Goal: Task Accomplishment & Management: Complete application form

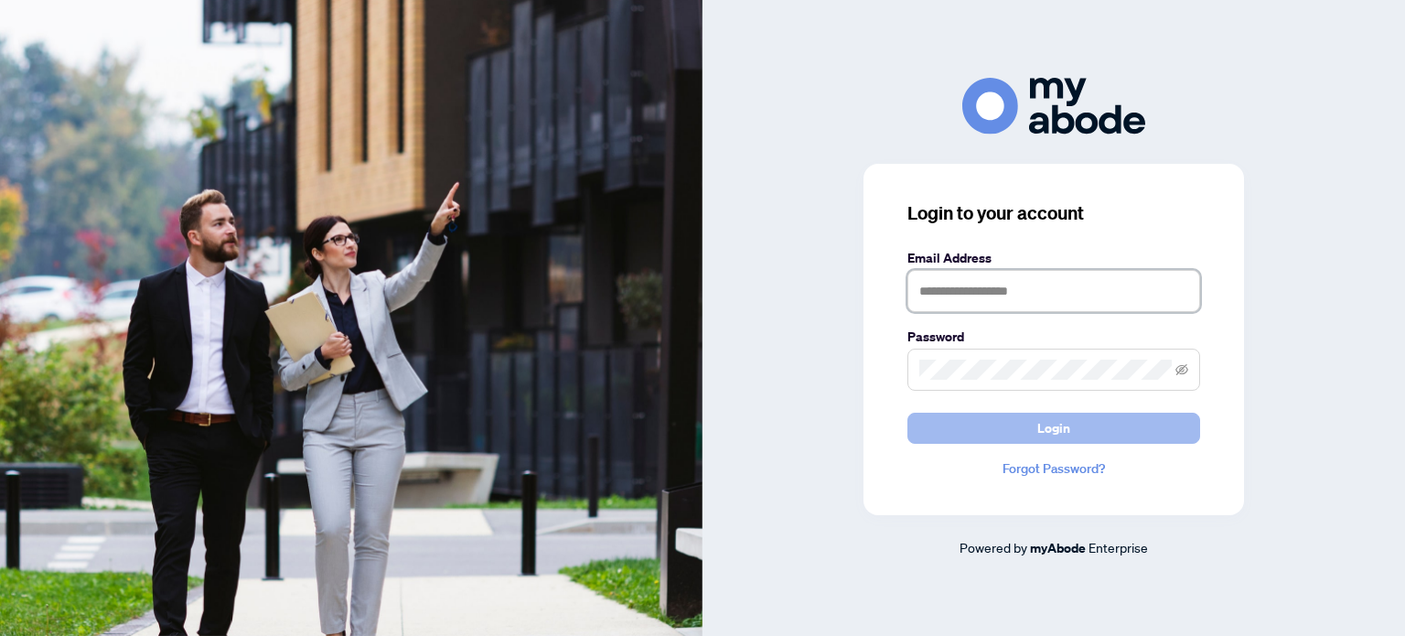
type input "**********"
click at [1052, 422] on span "Login" at bounding box center [1053, 427] width 33 height 29
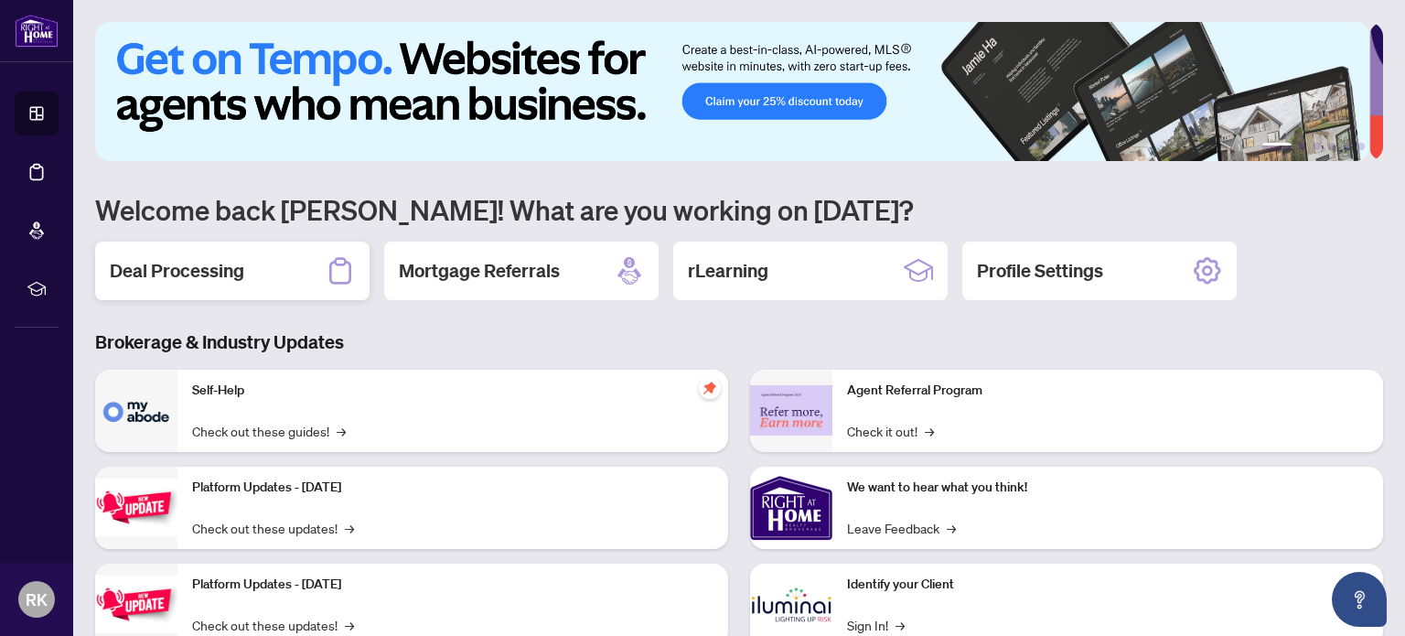
click at [269, 273] on div "Deal Processing" at bounding box center [232, 270] width 274 height 59
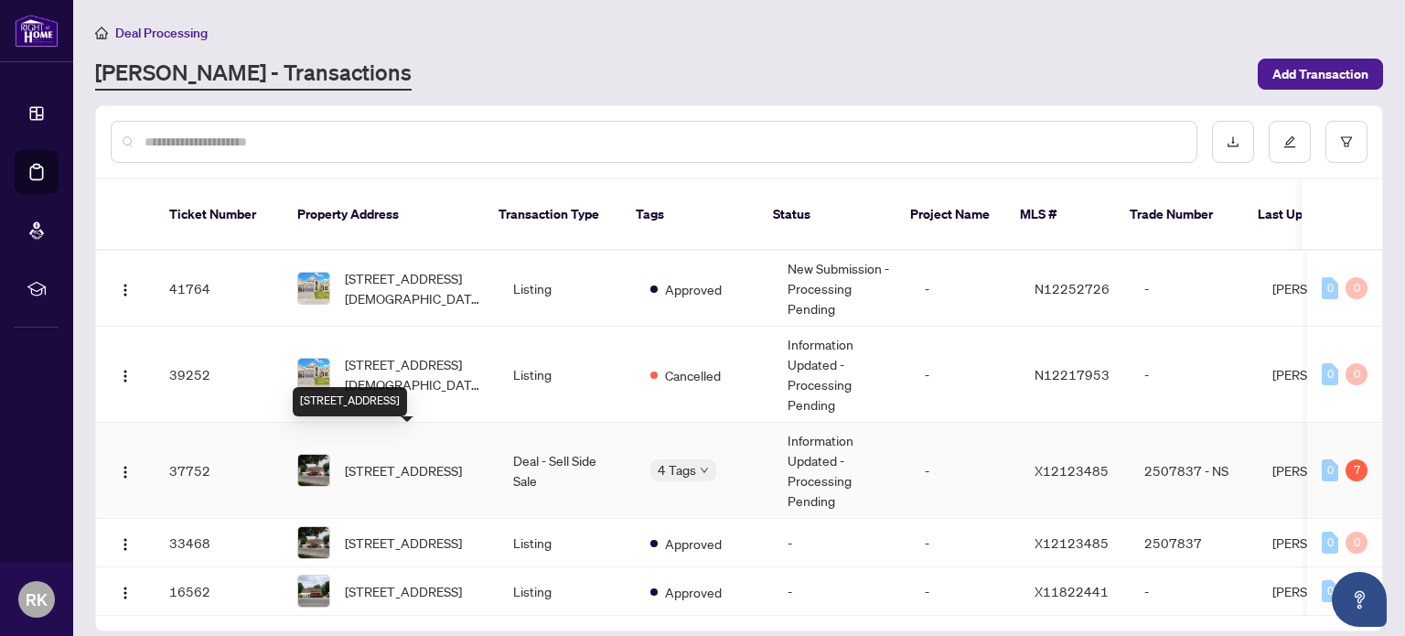
click at [398, 460] on span "[STREET_ADDRESS]" at bounding box center [403, 470] width 117 height 20
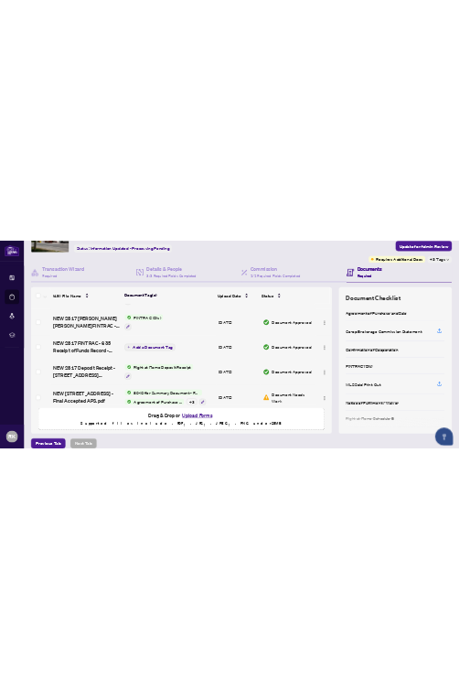
scroll to position [128, 0]
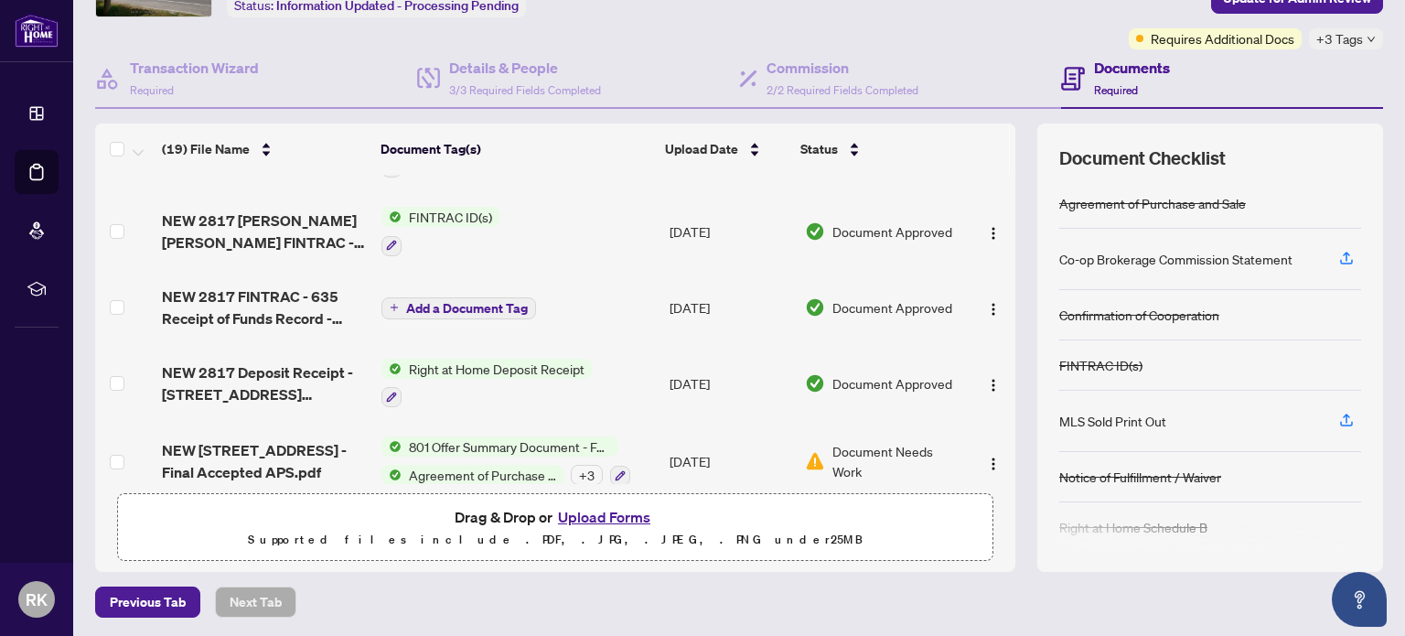
click at [589, 509] on button "Upload Forms" at bounding box center [603, 517] width 103 height 24
click at [604, 512] on button "Upload Forms" at bounding box center [603, 517] width 103 height 24
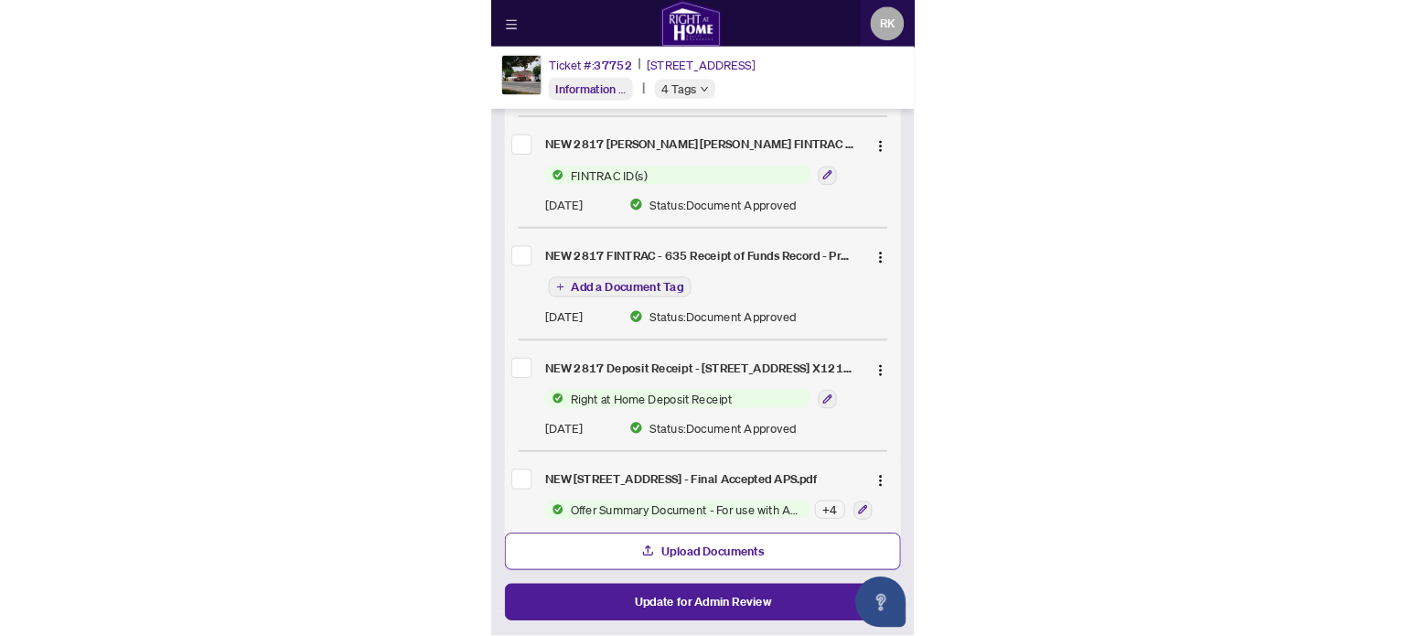
scroll to position [2015, 0]
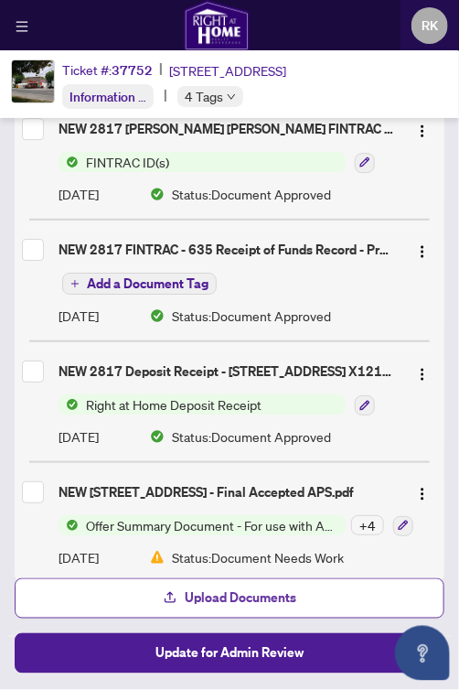
click at [249, 595] on span "Upload Documents" at bounding box center [241, 597] width 112 height 29
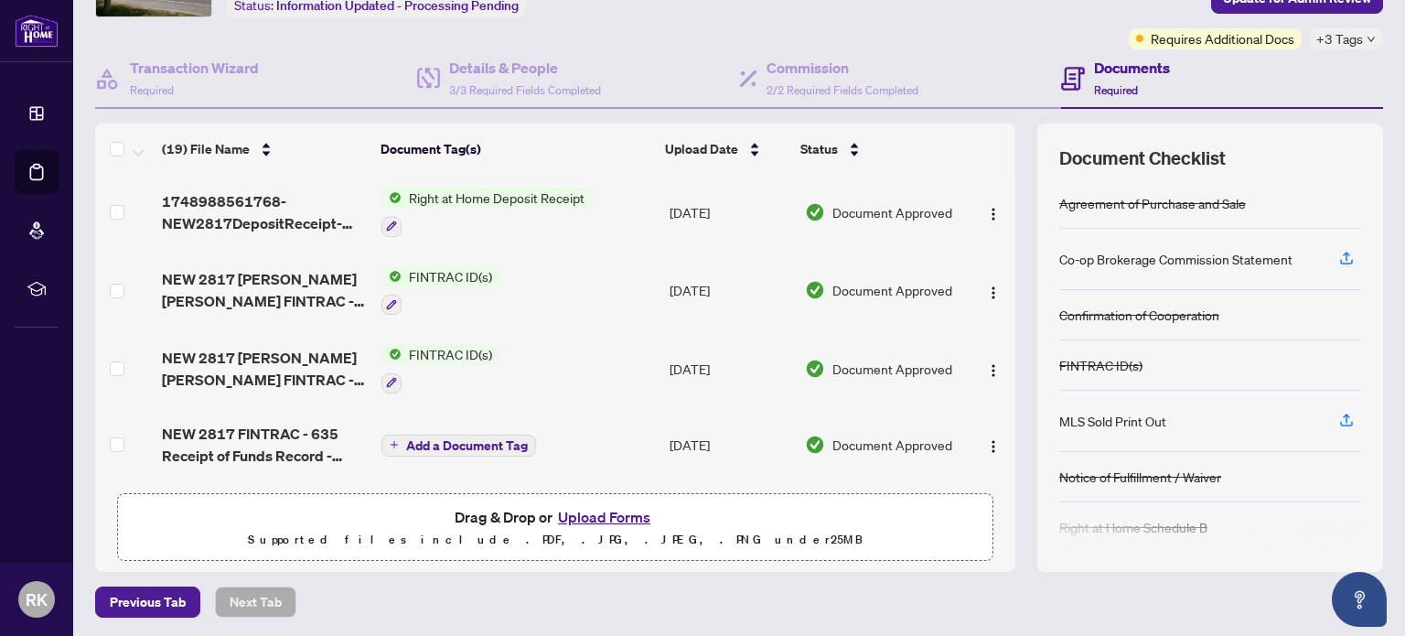
scroll to position [1152, 0]
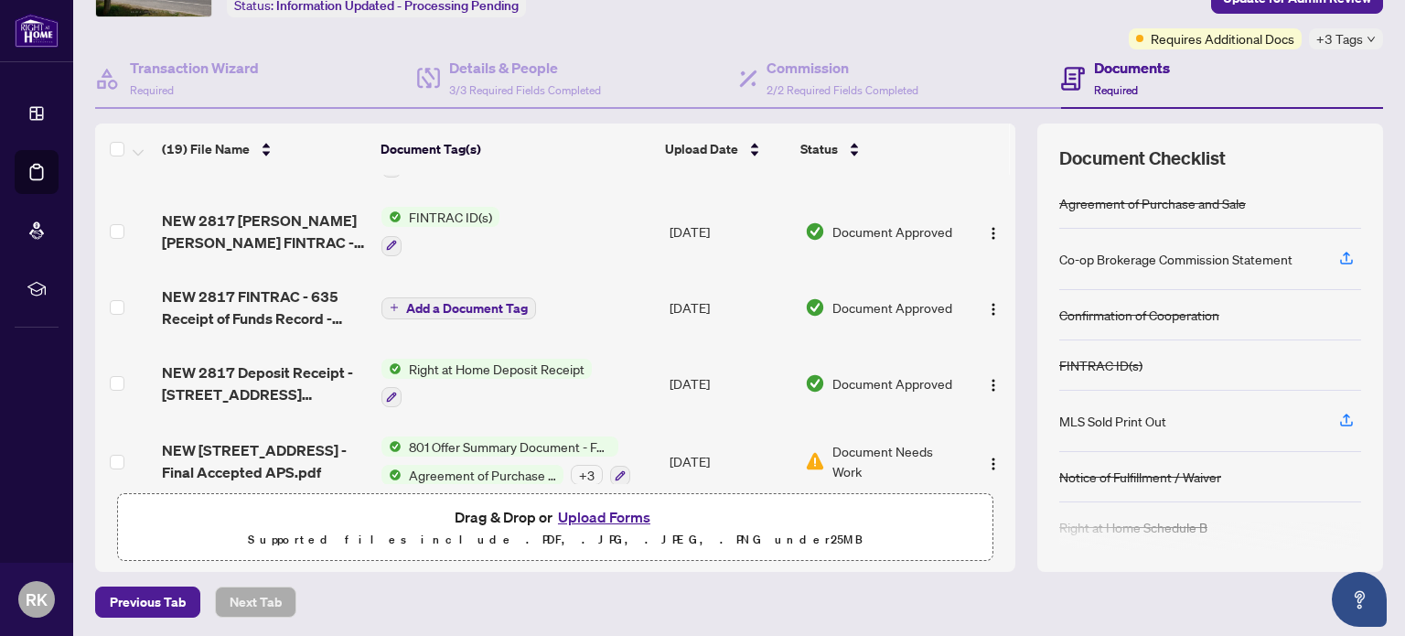
click at [608, 511] on button "Upload Forms" at bounding box center [603, 517] width 103 height 24
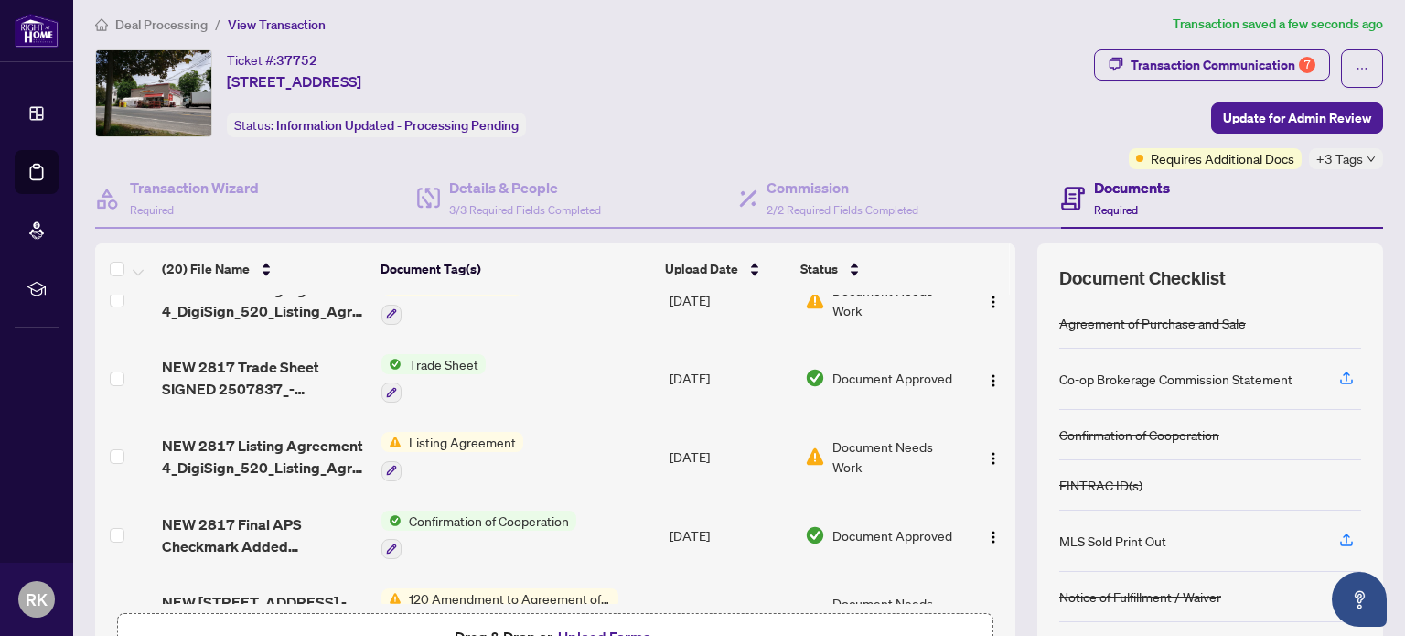
scroll to position [0, 0]
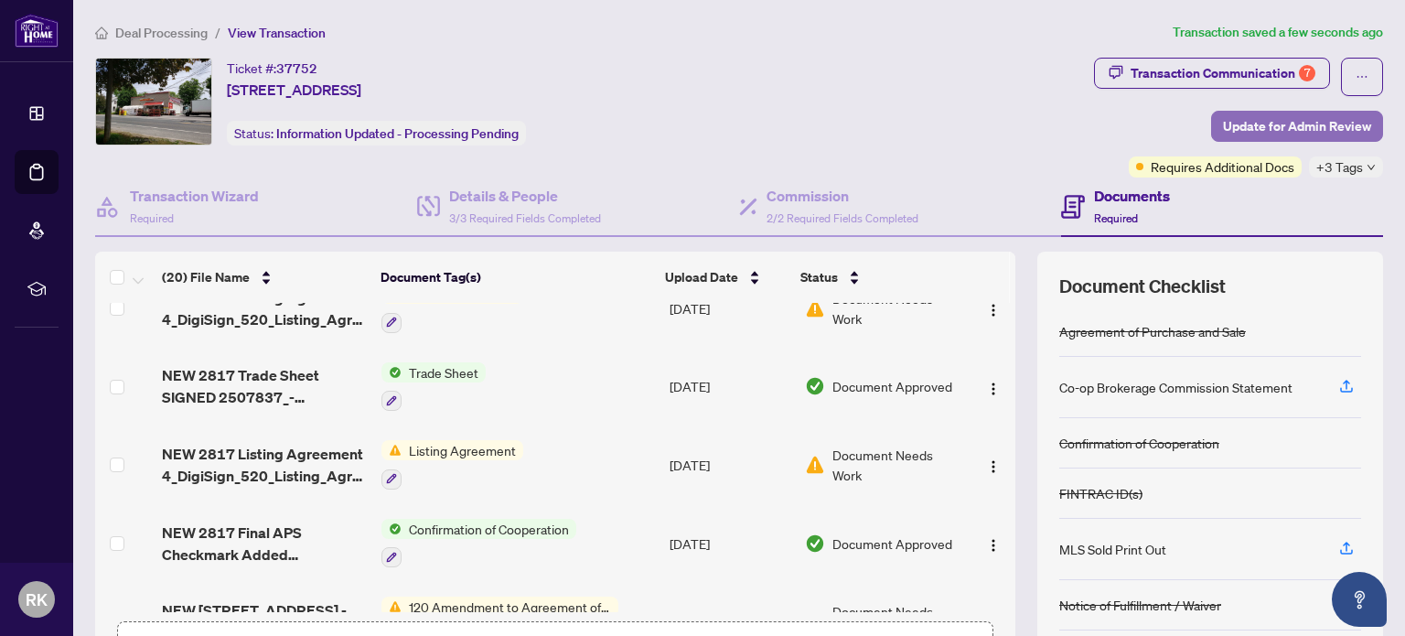
click at [1241, 120] on span "Update for Admin Review" at bounding box center [1297, 126] width 148 height 29
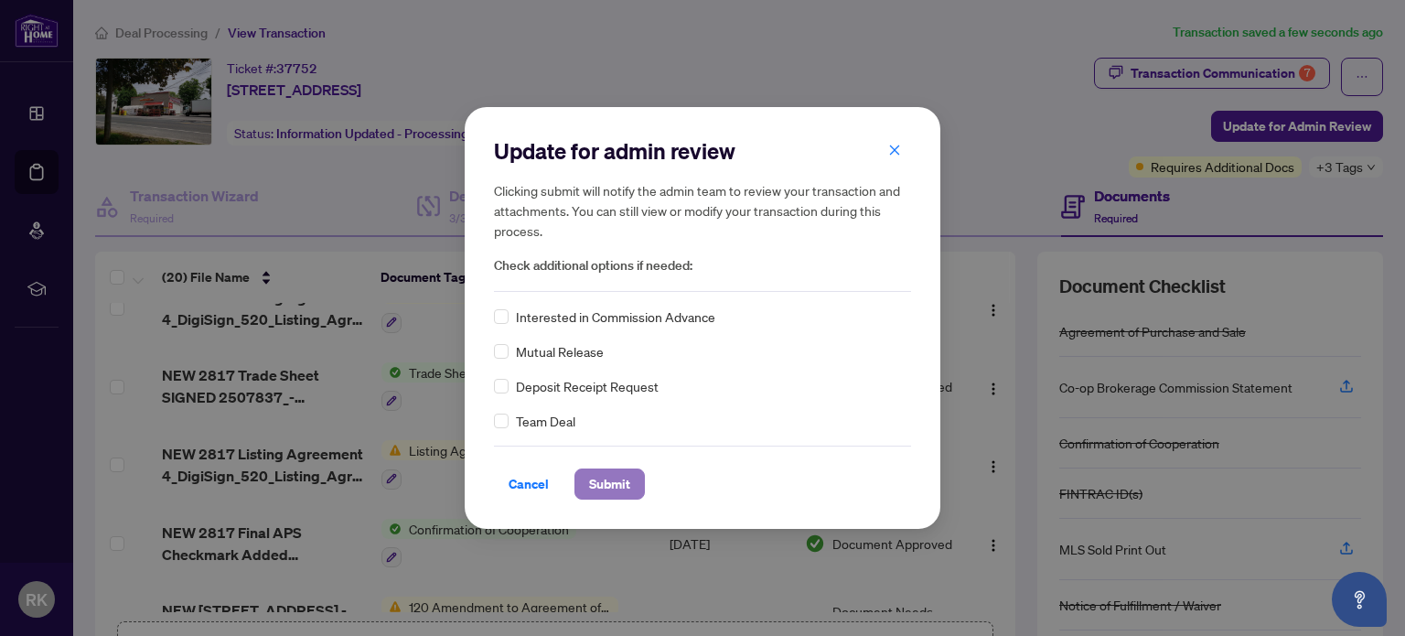
click at [604, 484] on span "Submit" at bounding box center [609, 483] width 41 height 29
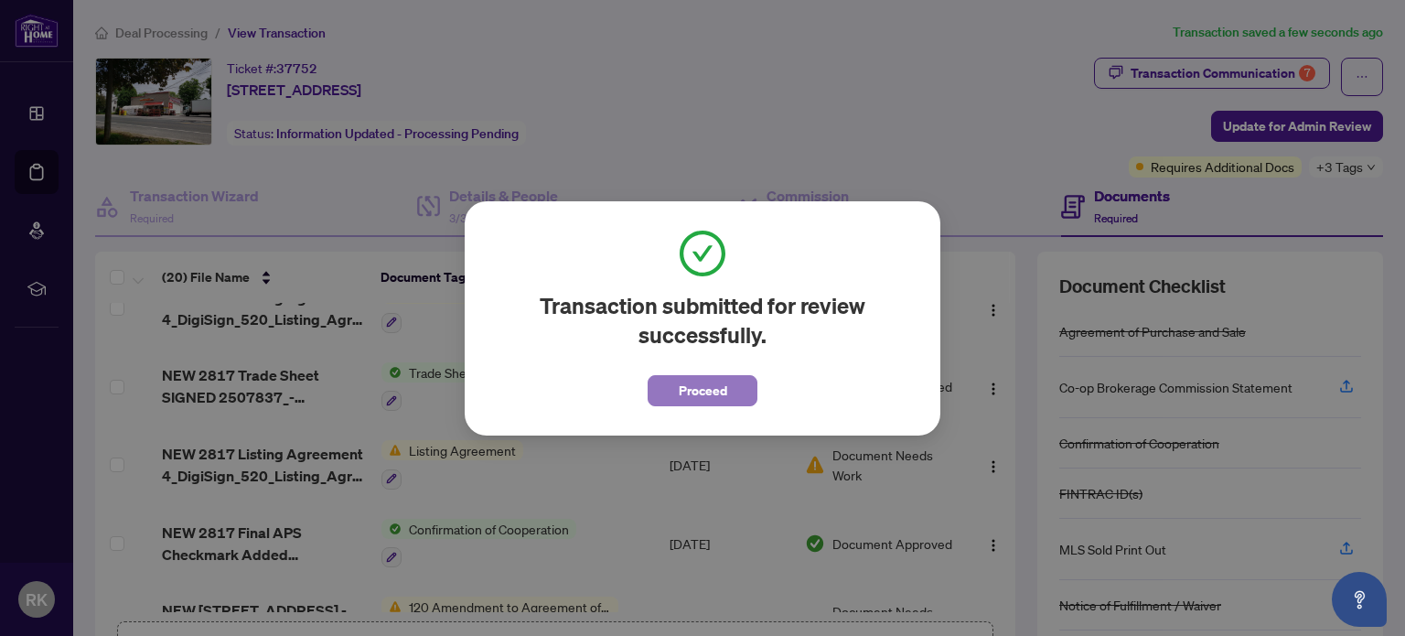
click at [677, 397] on button "Proceed" at bounding box center [702, 390] width 110 height 31
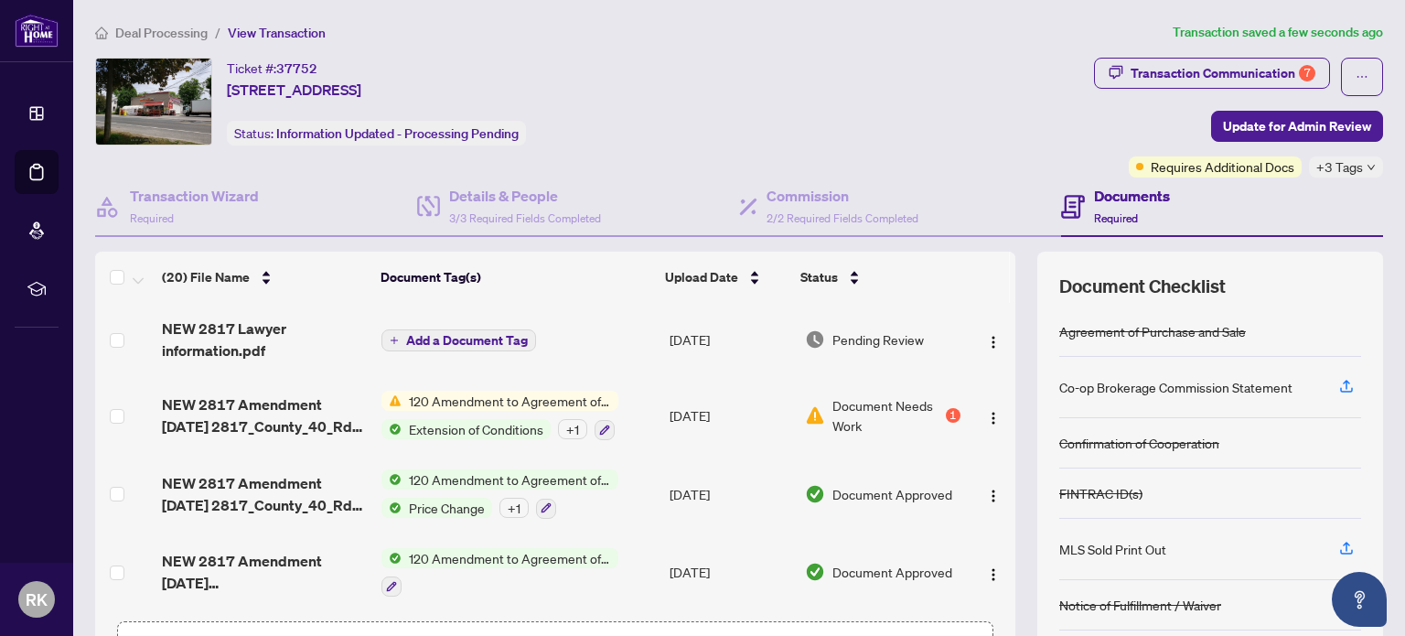
click at [1096, 211] on span "Required" at bounding box center [1116, 218] width 44 height 14
click at [1095, 207] on div "Documents Required" at bounding box center [1132, 206] width 76 height 43
click at [1366, 163] on icon "down" at bounding box center [1370, 167] width 9 height 9
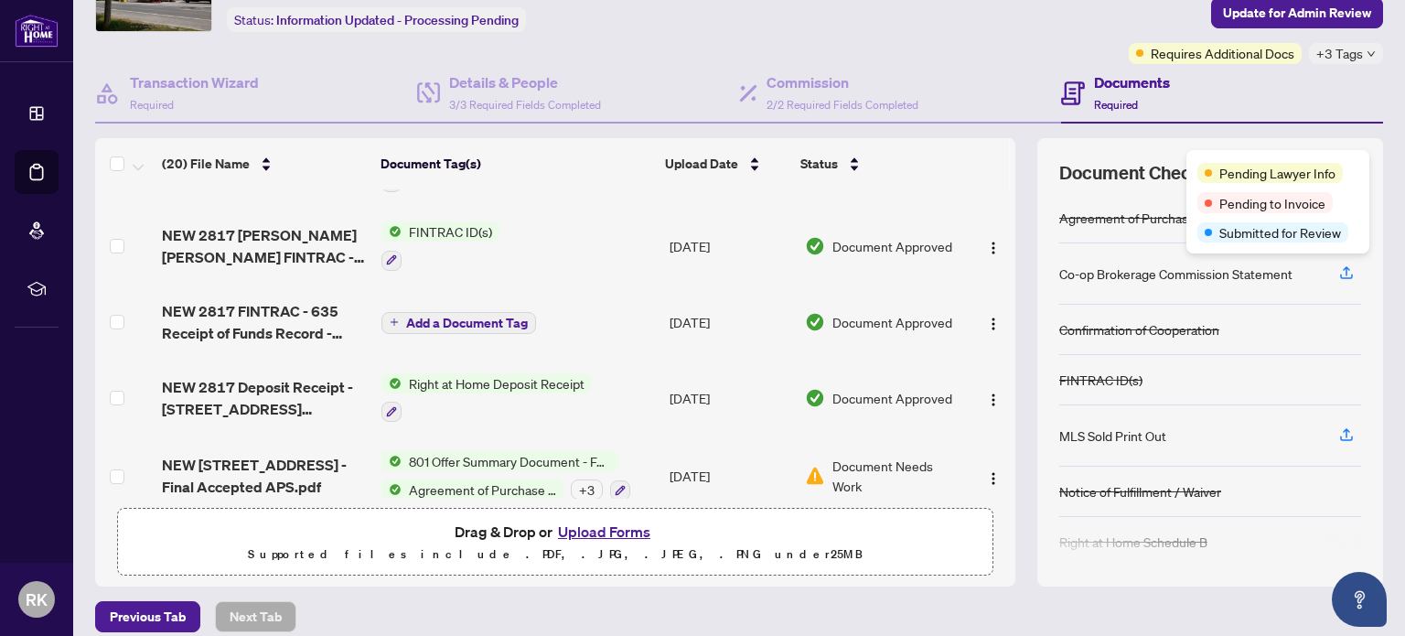
scroll to position [128, 0]
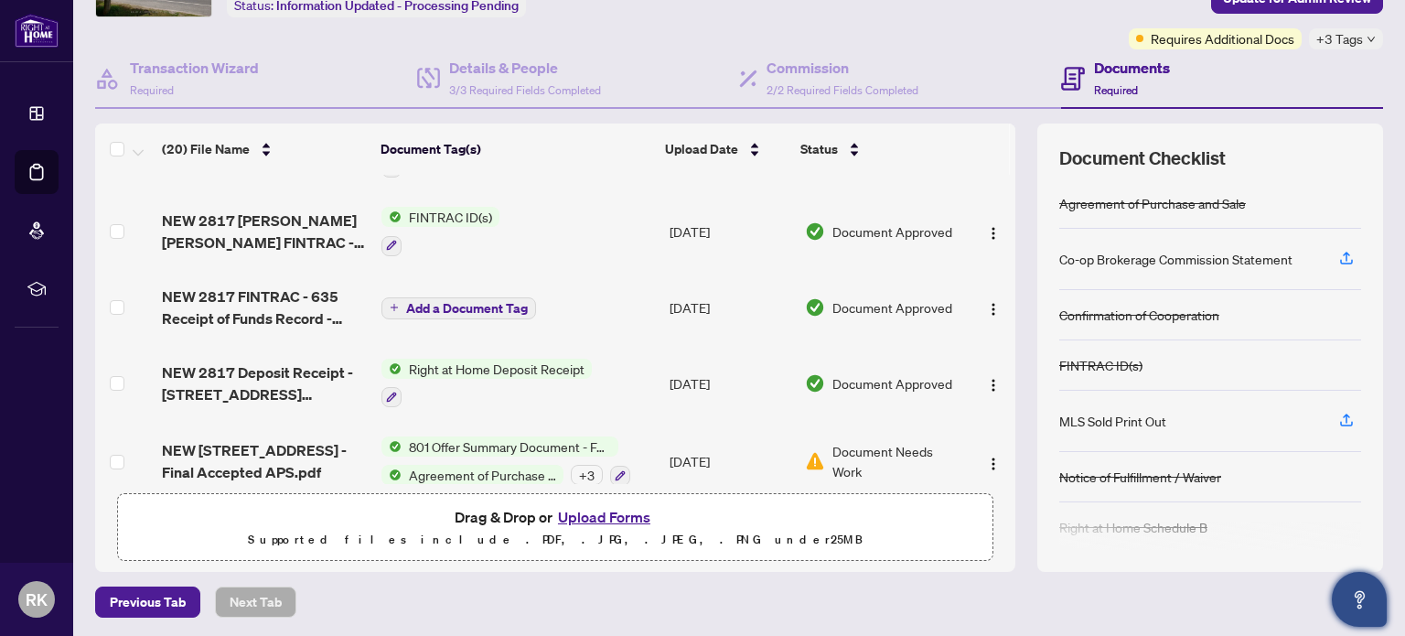
click at [1356, 594] on icon "Open asap" at bounding box center [1359, 599] width 23 height 23
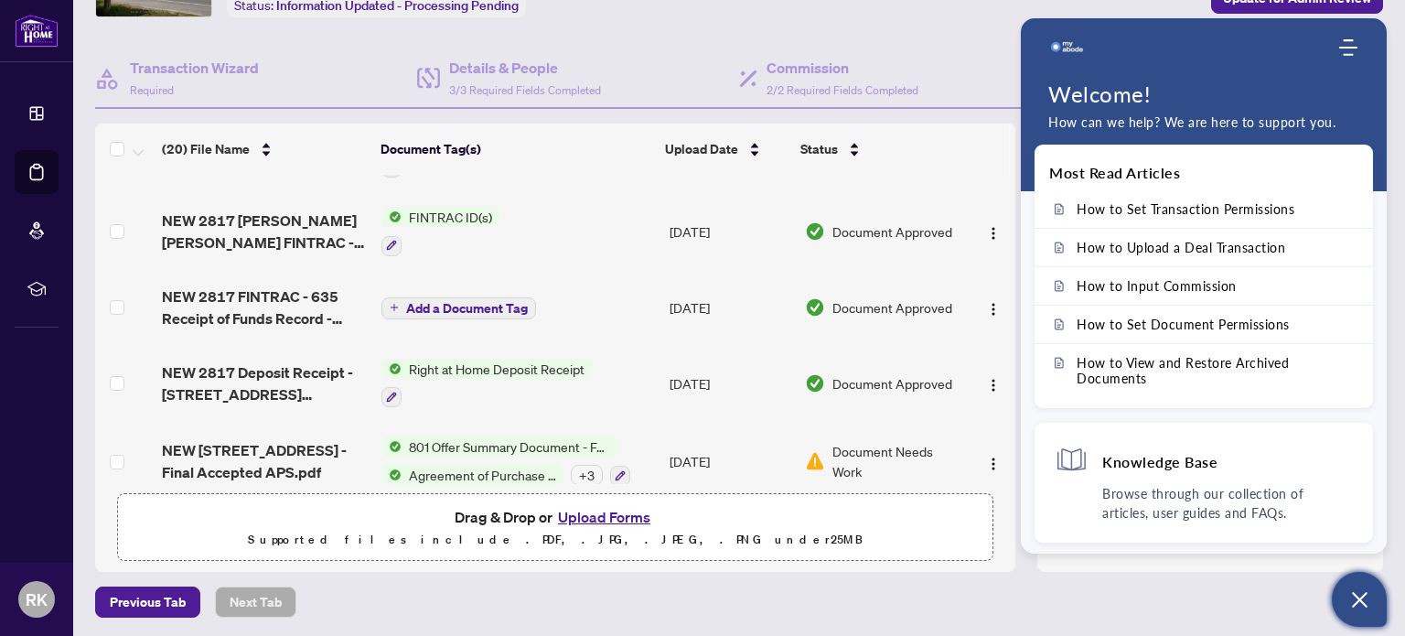
click at [1356, 594] on icon "Open asap" at bounding box center [1359, 599] width 23 height 23
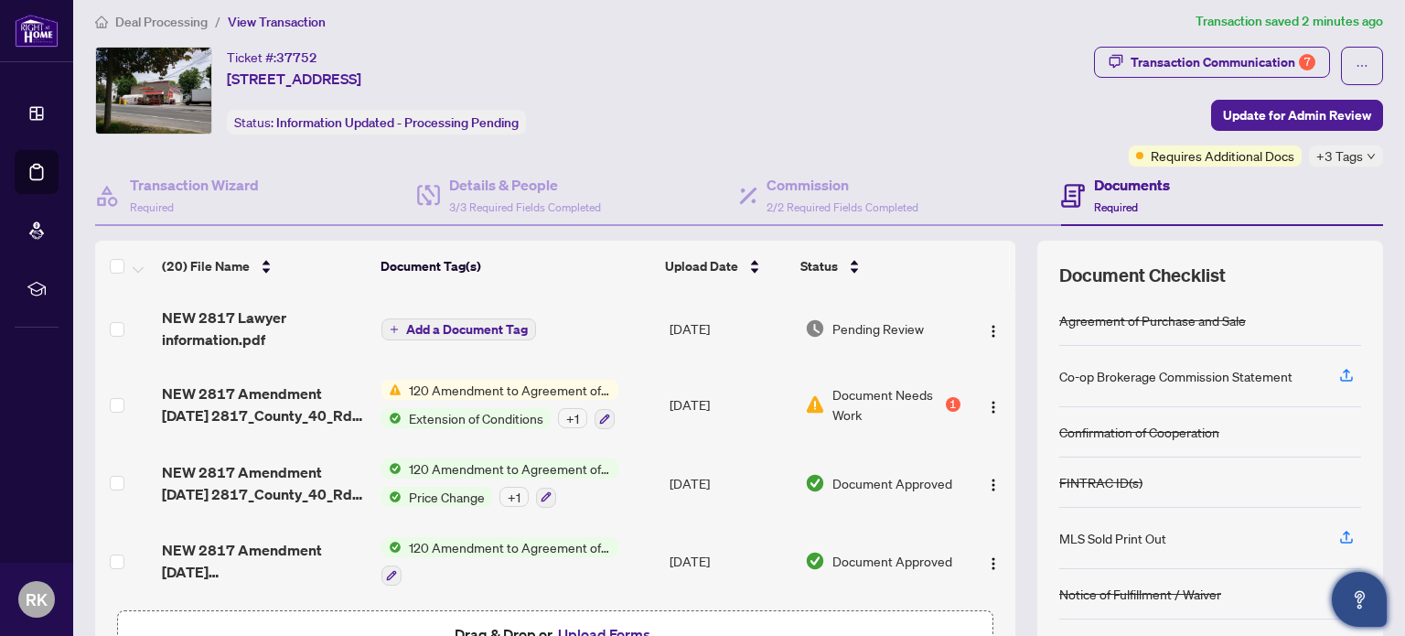
scroll to position [0, 0]
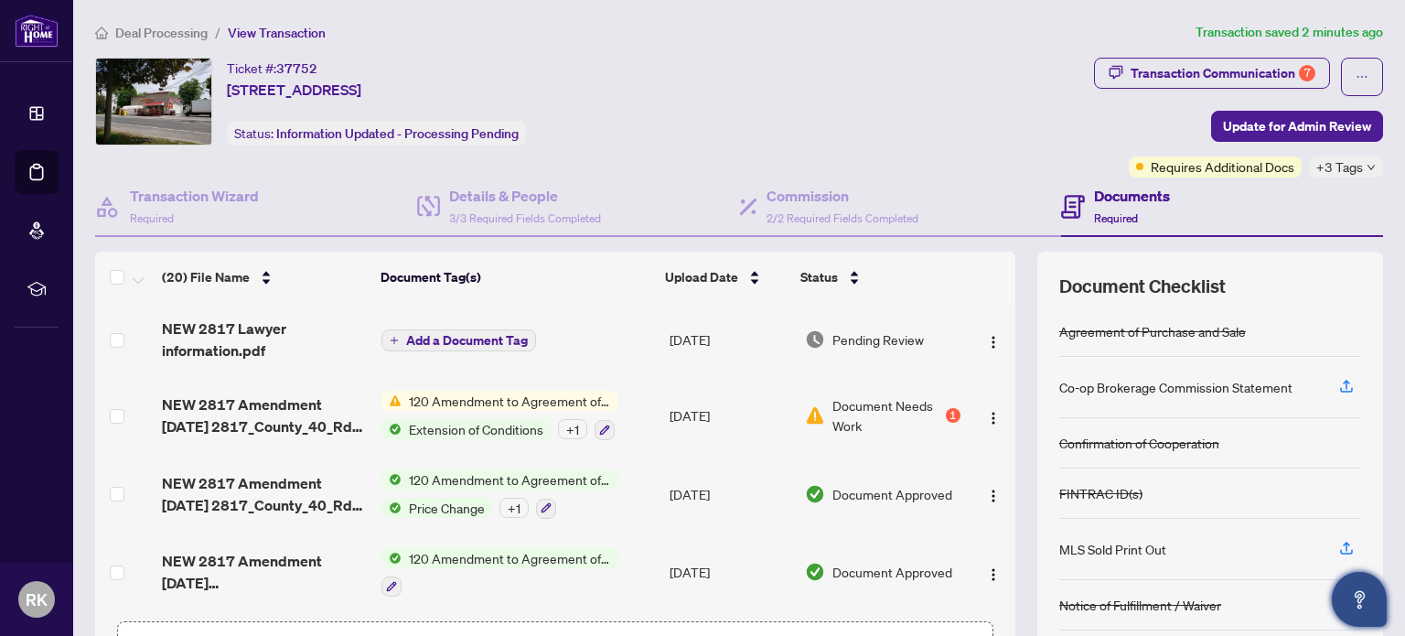
click at [1094, 201] on h4 "Documents" at bounding box center [1132, 196] width 76 height 22
